Goal: Use online tool/utility: Utilize a website feature to perform a specific function

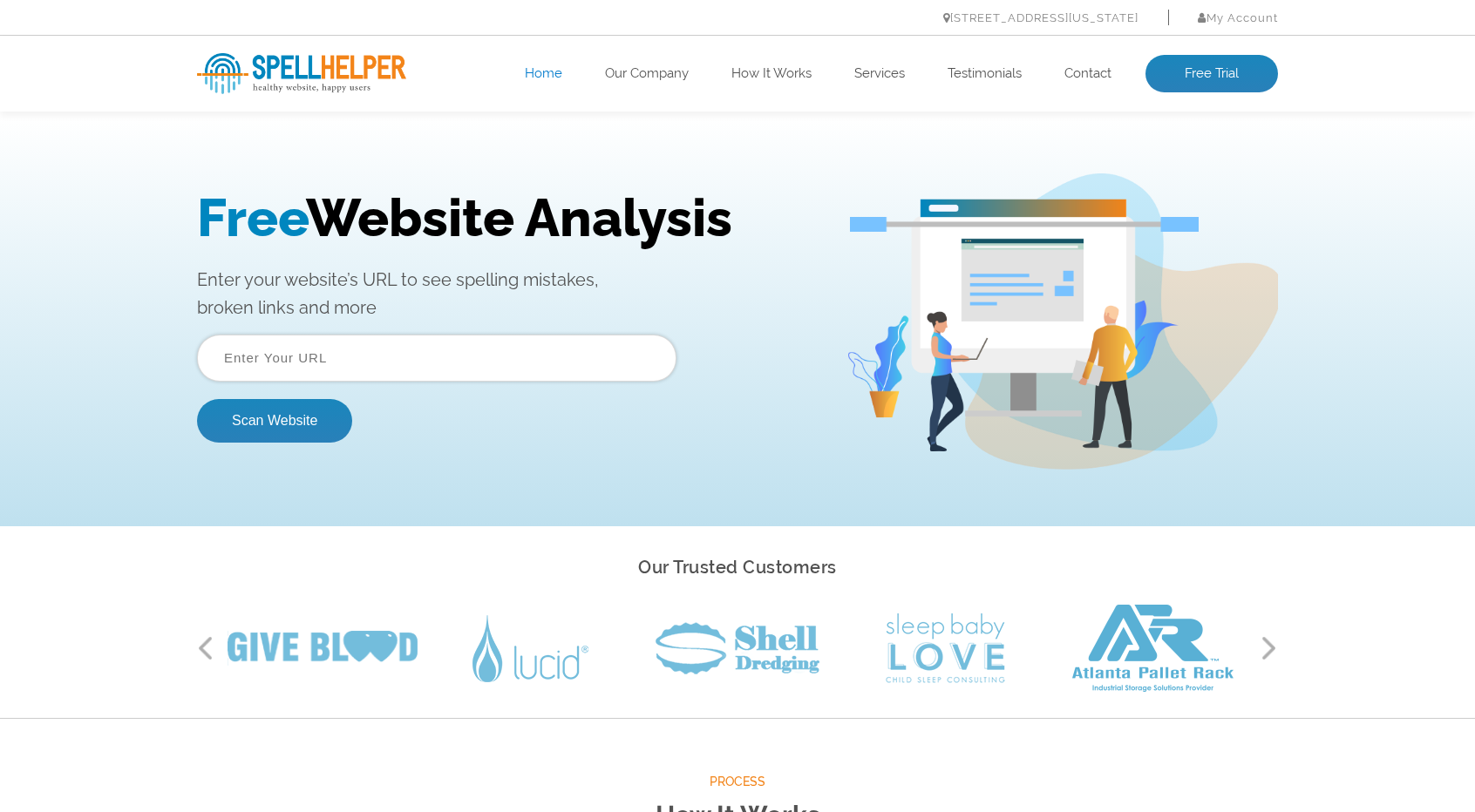
click at [334, 362] on input "text" at bounding box center [436, 358] width 479 height 47
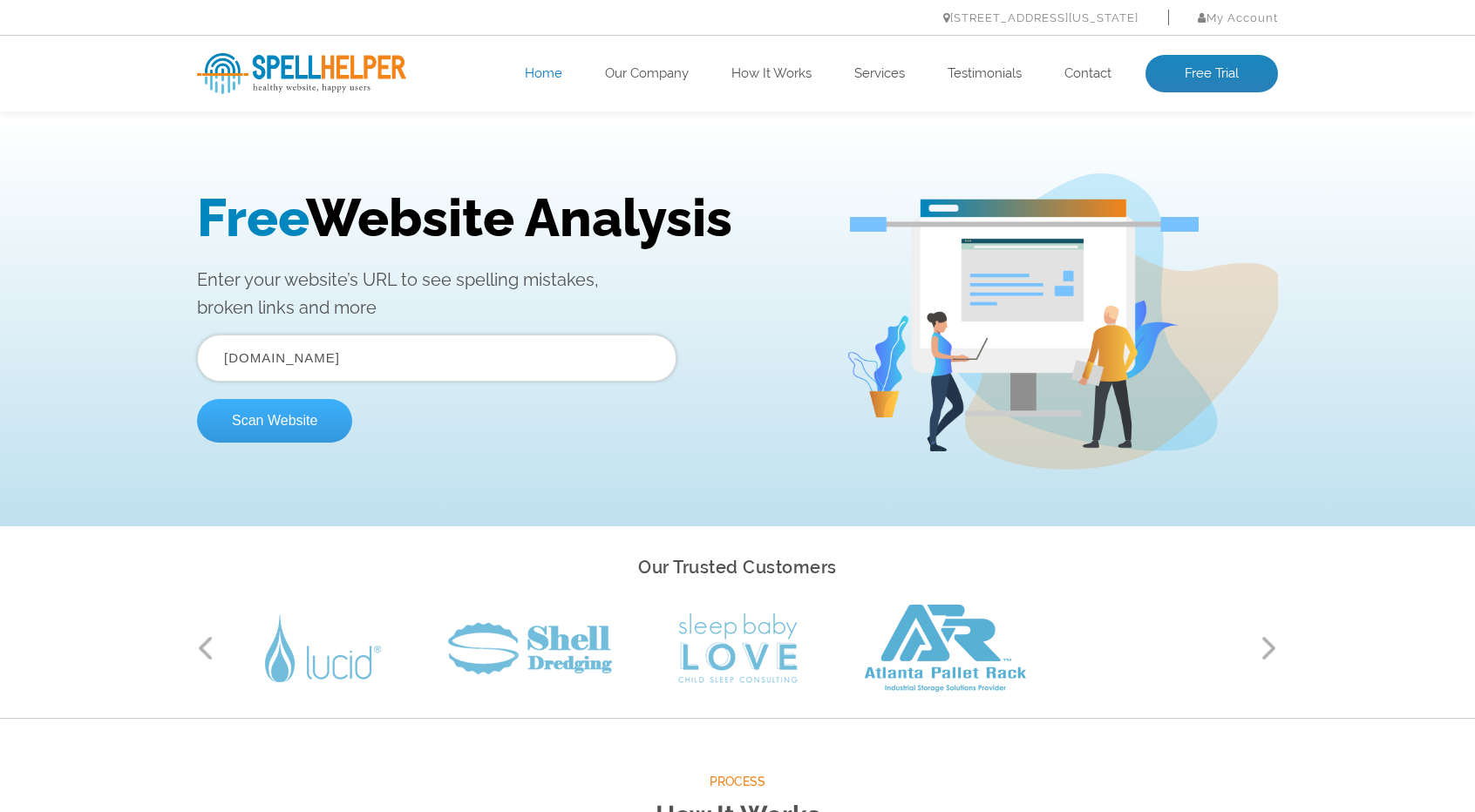
type input "ayteez.com"
click at [302, 417] on button "Scan Website" at bounding box center [274, 421] width 155 height 44
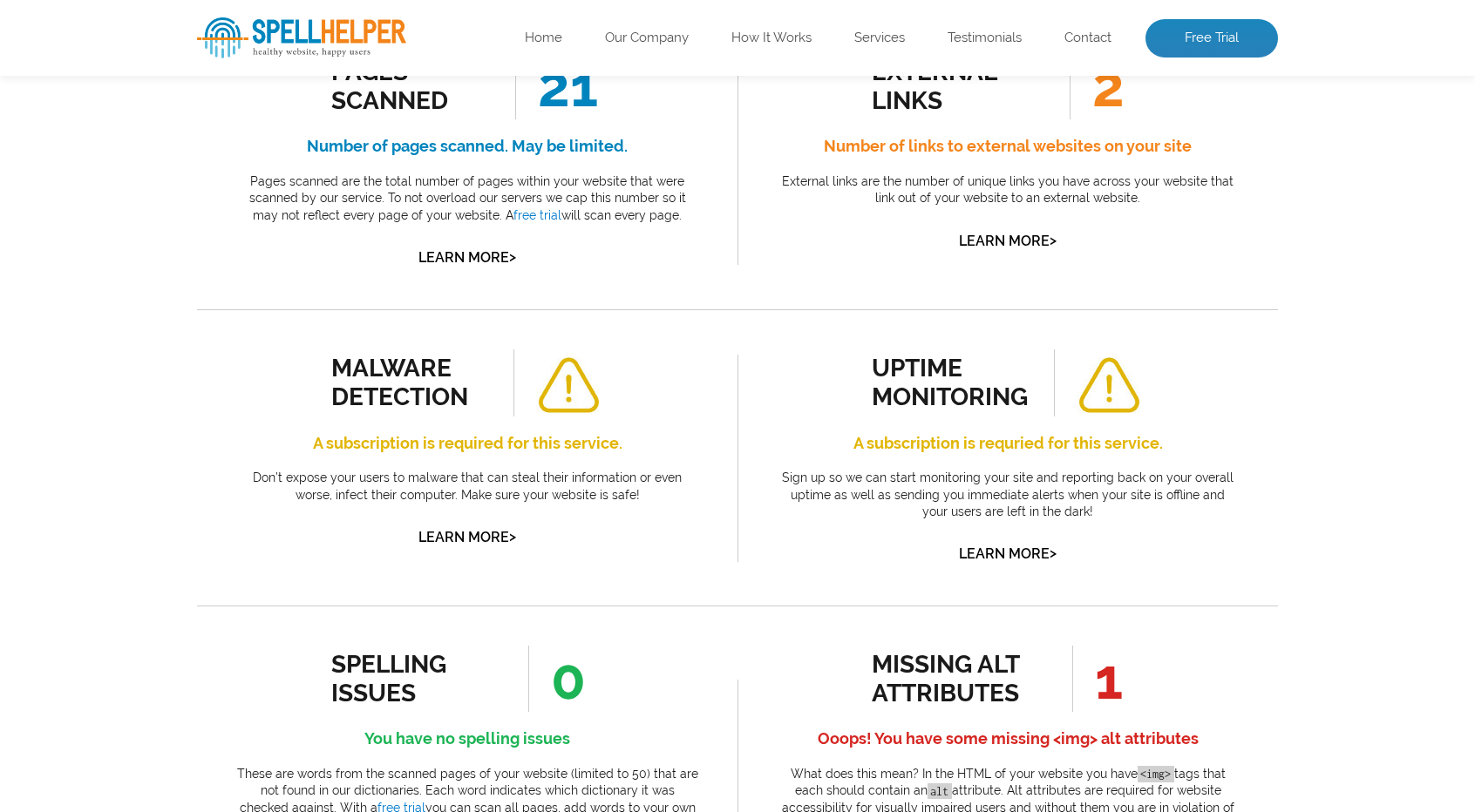
scroll to position [435, 0]
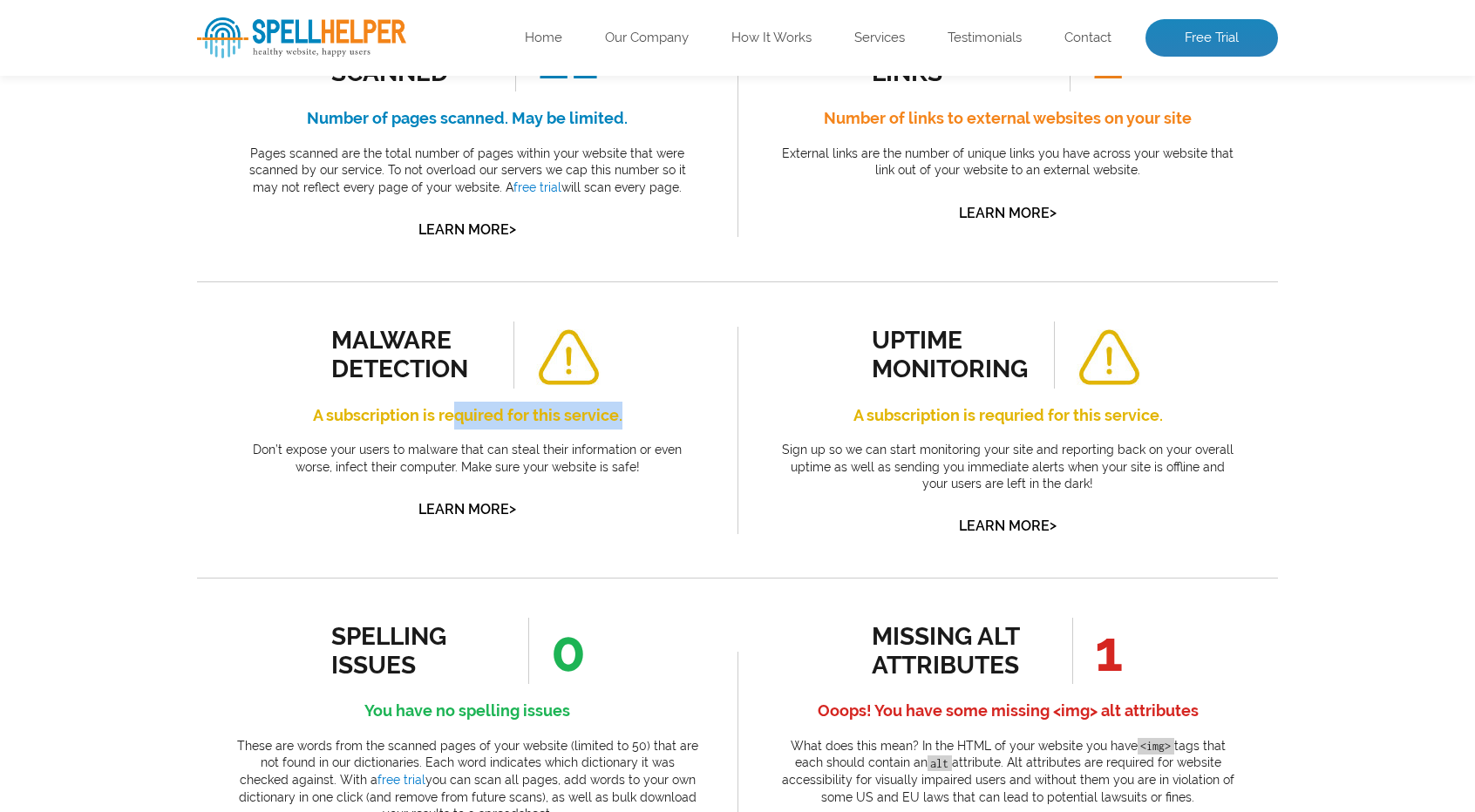
drag, startPoint x: 454, startPoint y: 417, endPoint x: 643, endPoint y: 411, distance: 189.1
click at [643, 411] on h4 "A subscription is required for this service." at bounding box center [467, 415] width 462 height 28
drag, startPoint x: 814, startPoint y: 407, endPoint x: 877, endPoint y: 405, distance: 63.0
click at [875, 405] on h4 "A subscription is requried for this service." at bounding box center [1007, 415] width 462 height 28
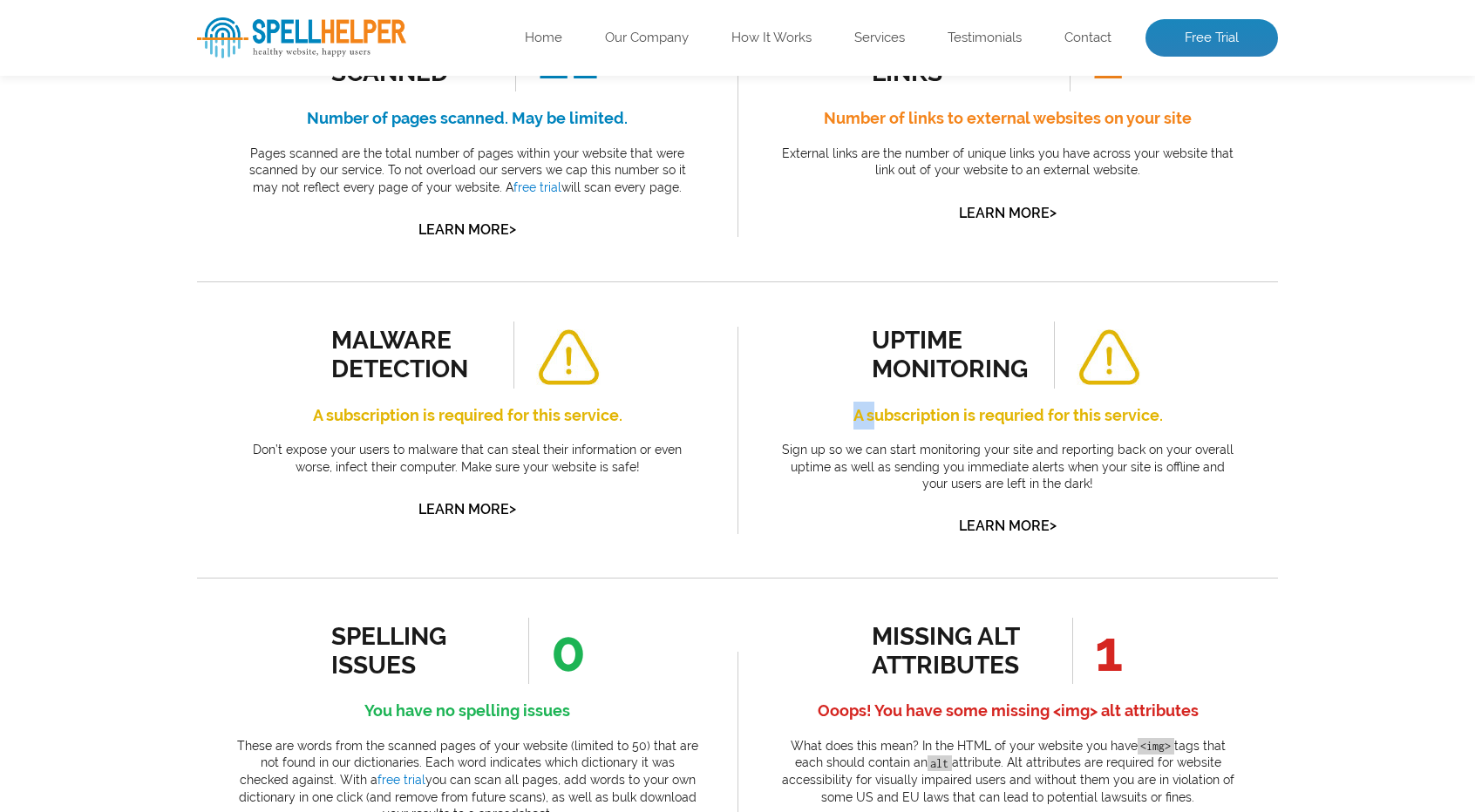
click at [877, 405] on h4 "A subscription is requried for this service." at bounding box center [1007, 415] width 462 height 28
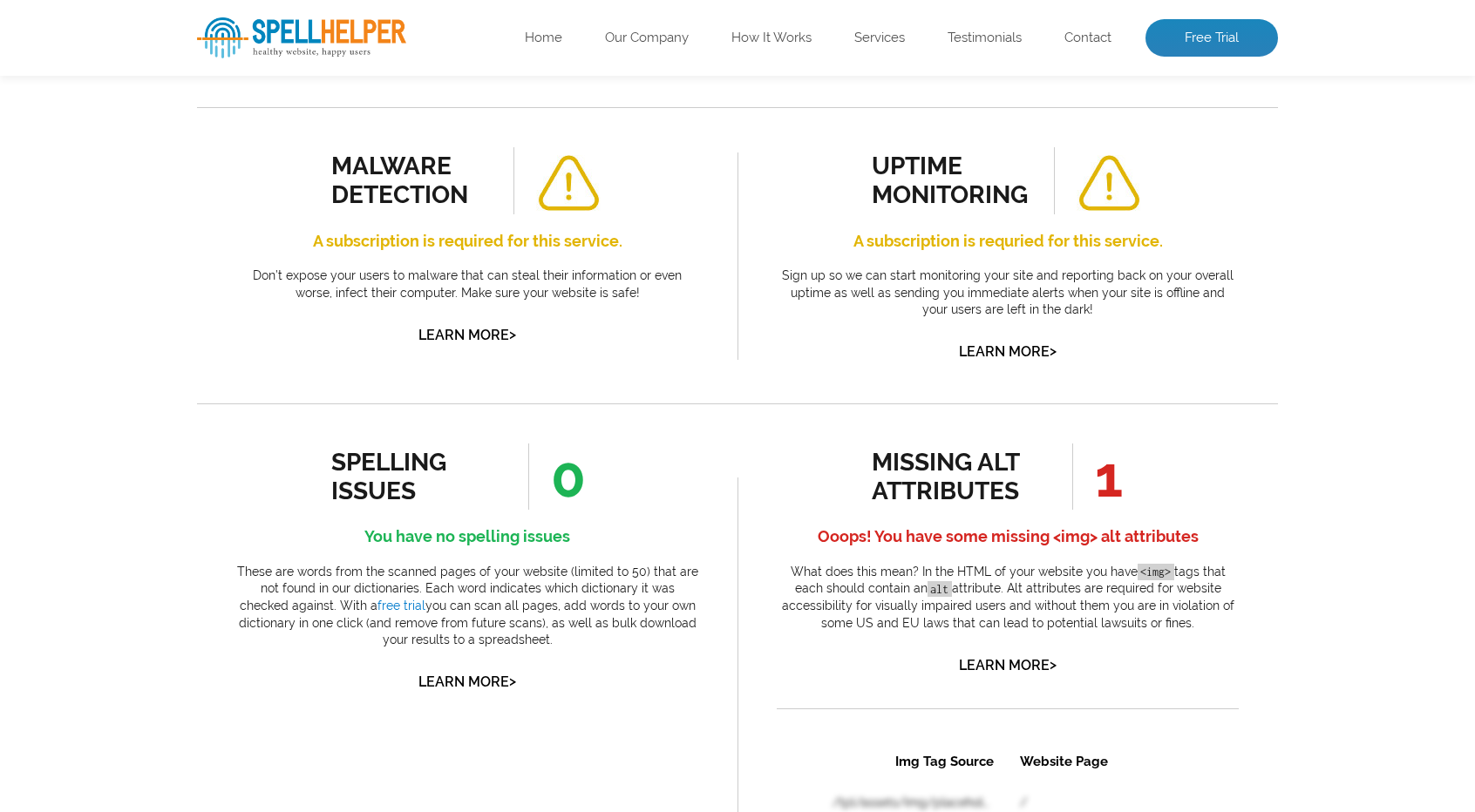
scroll to position [697, 0]
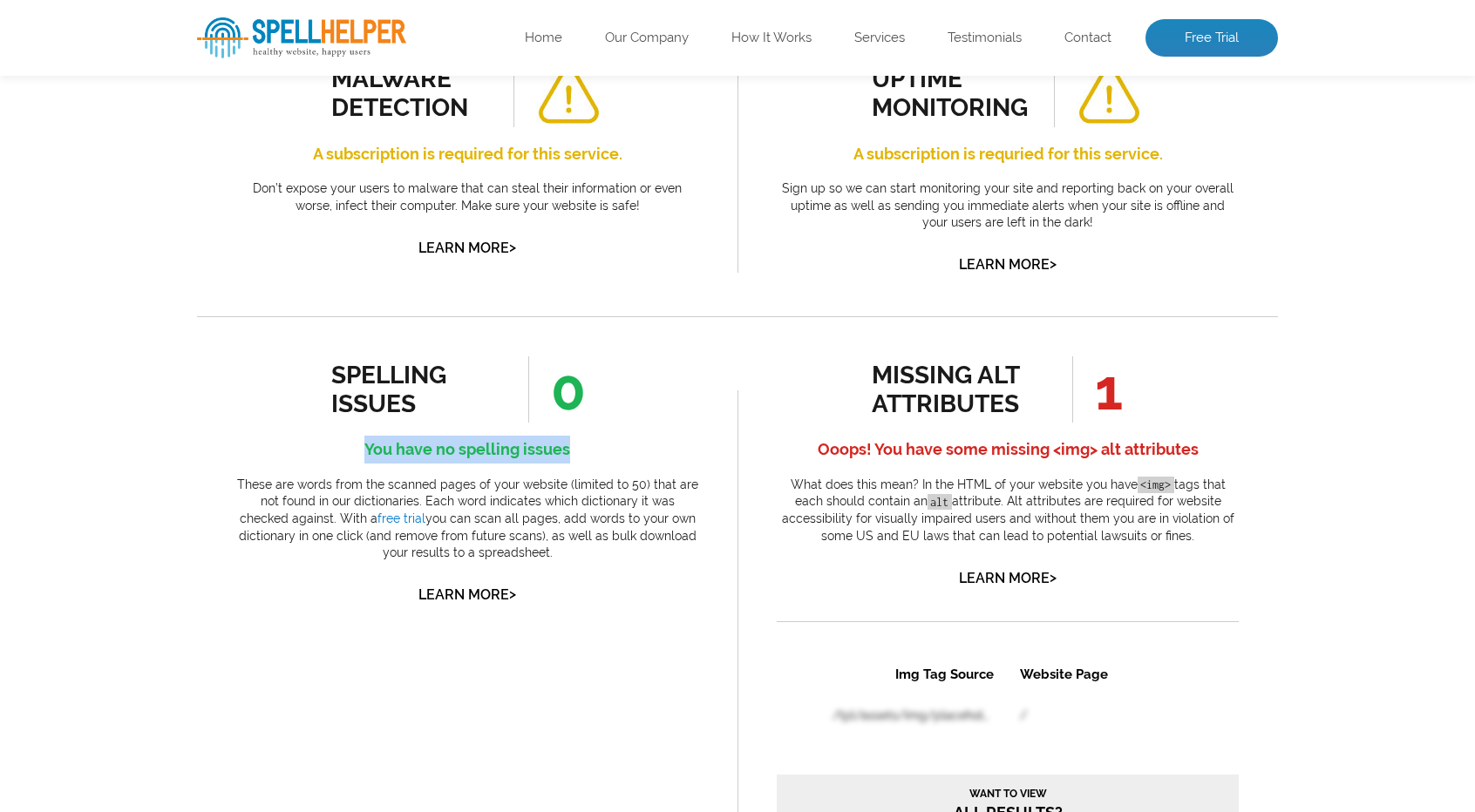
drag, startPoint x: 577, startPoint y: 442, endPoint x: 239, endPoint y: 439, distance: 338.0
click at [241, 439] on h4 "You have no spelling issues" at bounding box center [467, 449] width 462 height 28
click at [239, 439] on h4 "You have no spelling issues" at bounding box center [467, 449] width 462 height 28
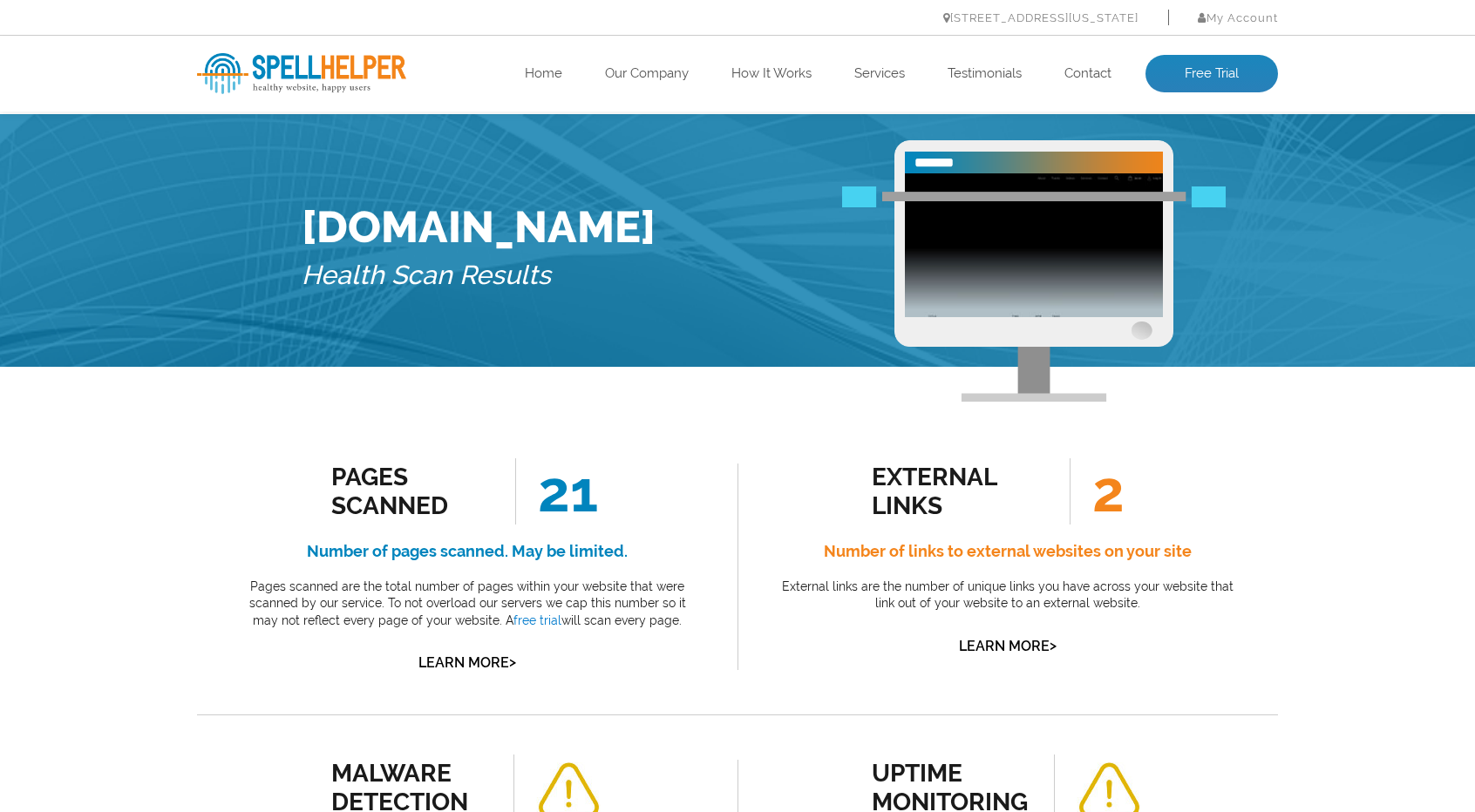
scroll to position [0, 0]
